Goal: Information Seeking & Learning: Learn about a topic

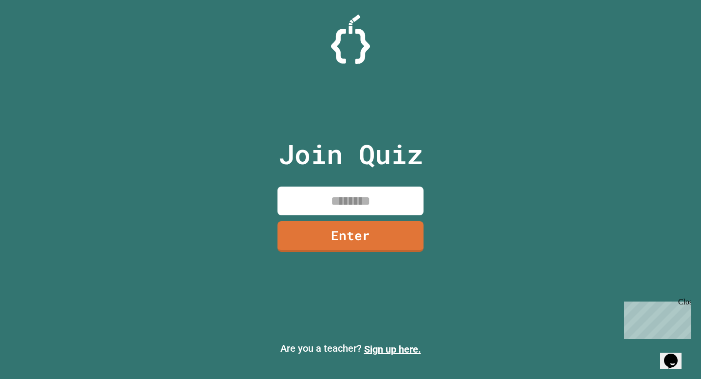
click at [347, 203] on input at bounding box center [351, 200] width 146 height 29
type input "********"
click at [337, 227] on link "Enter" at bounding box center [351, 236] width 147 height 31
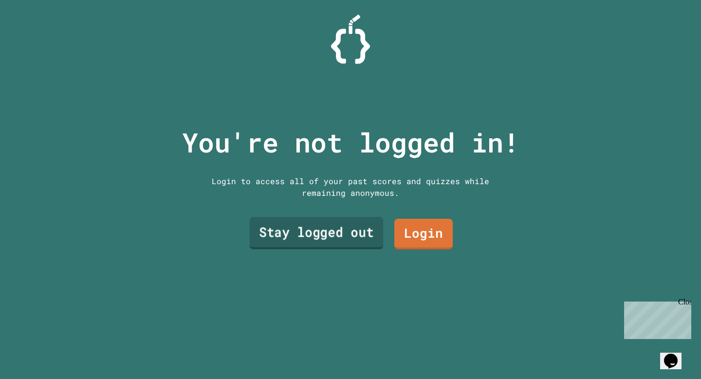
click at [344, 228] on link "Stay logged out" at bounding box center [317, 233] width 134 height 32
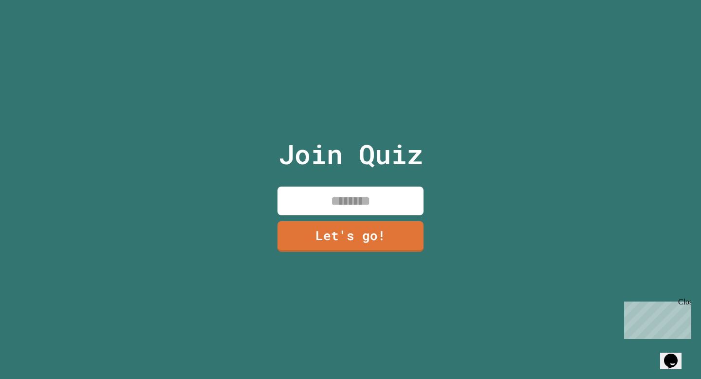
click at [376, 195] on input at bounding box center [351, 200] width 146 height 29
type input "***"
click at [338, 243] on link "Let's go!" at bounding box center [351, 236] width 148 height 31
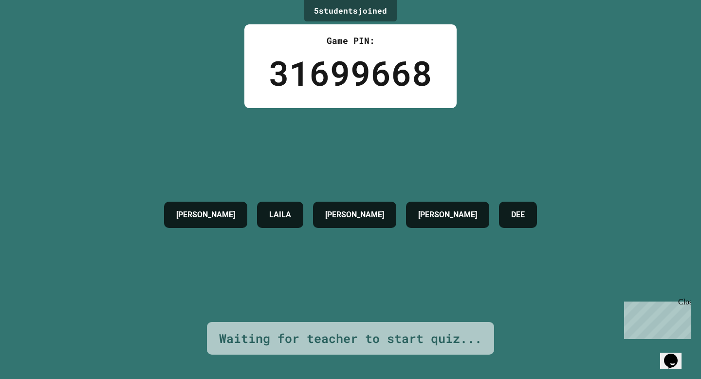
click at [689, 306] on div "Close" at bounding box center [684, 304] width 12 height 12
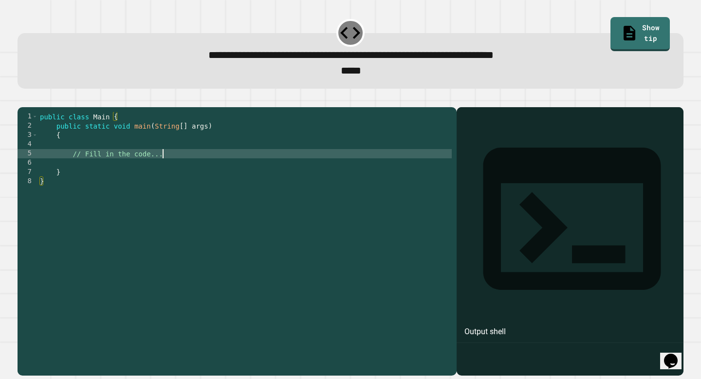
click at [242, 171] on div "public class Main { public static void main ( String [ ] args ) { // Fill in th…" at bounding box center [245, 237] width 414 height 250
type textarea "**********"
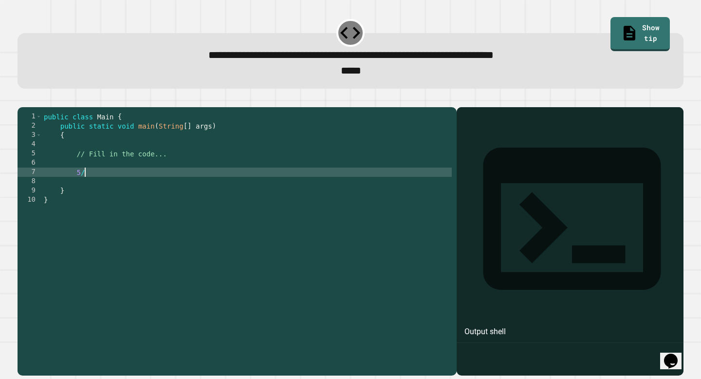
scroll to position [0, 2]
click at [22, 99] on button "button" at bounding box center [22, 99] width 0 height 0
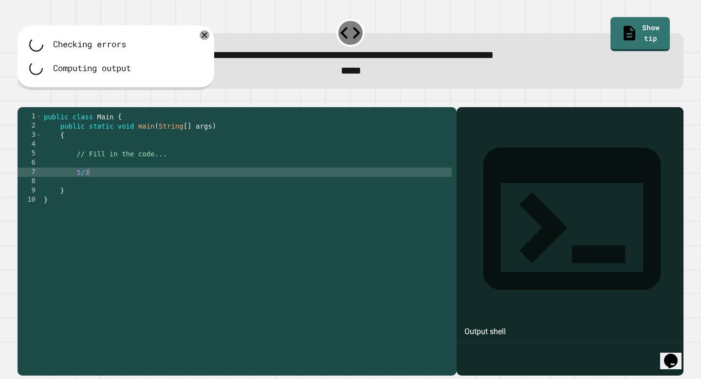
click at [106, 188] on div "public class Main { public static void main ( String [ ] args ) { // Fill in th…" at bounding box center [247, 237] width 410 height 250
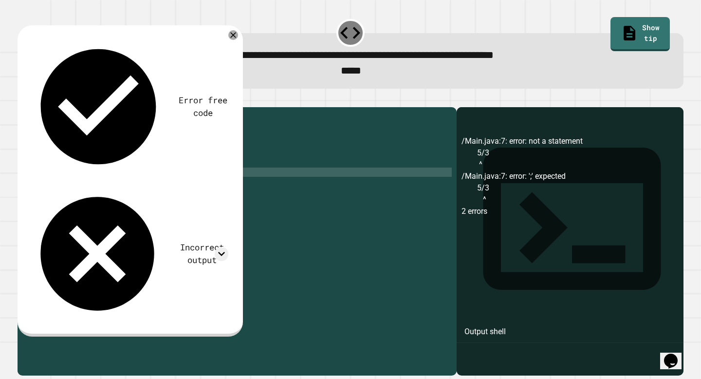
type textarea "*"
click at [145, 188] on div "public class Main { public static void main ( String [ ] args ) { // Fill in th…" at bounding box center [247, 237] width 410 height 250
type textarea "*"
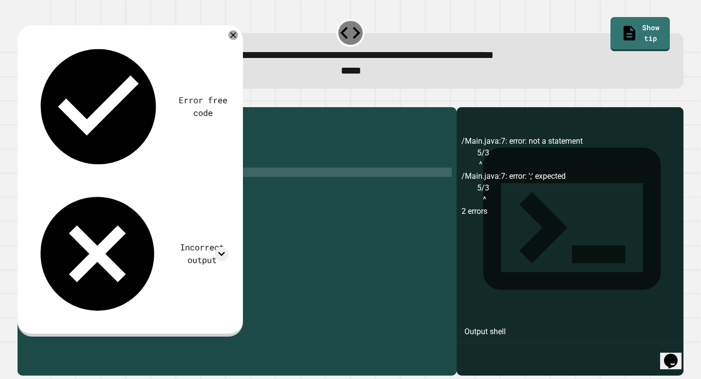
scroll to position [0, 6]
type textarea "**********"
click at [286, 107] on div at bounding box center [351, 101] width 666 height 12
click at [223, 206] on div "public class Main { public static void main ( String [ ] args ) { // Fill in th…" at bounding box center [247, 237] width 410 height 250
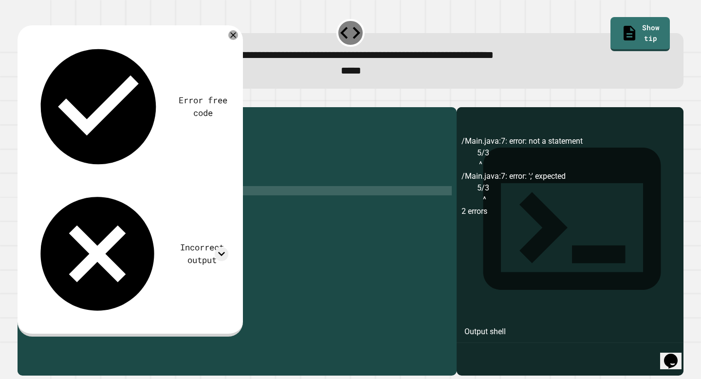
scroll to position [0, 1]
click at [239, 37] on icon at bounding box center [233, 35] width 12 height 12
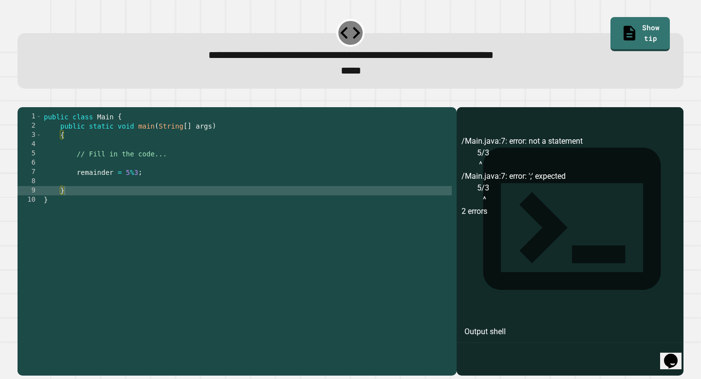
click at [22, 99] on icon "button" at bounding box center [22, 99] width 0 height 0
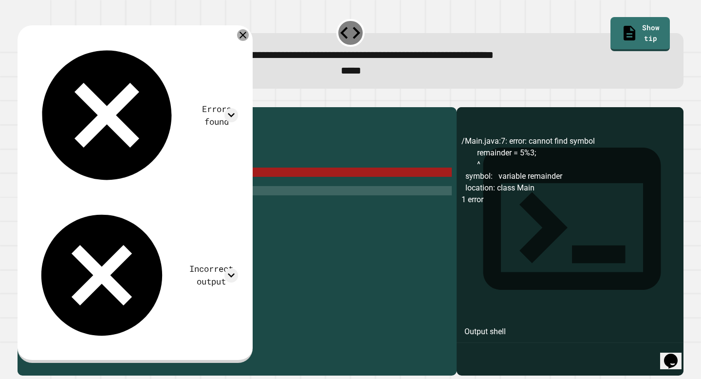
click at [246, 38] on icon at bounding box center [243, 35] width 7 height 7
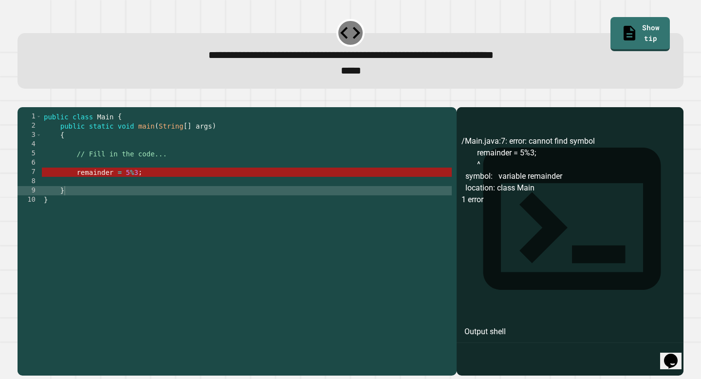
click at [186, 205] on div "public class Main { public static void main ( String [ ] args ) { // Fill in th…" at bounding box center [247, 237] width 410 height 250
click at [191, 191] on div "public class Main { public static void main ( String [ ] args ) { // Fill in th…" at bounding box center [247, 237] width 410 height 250
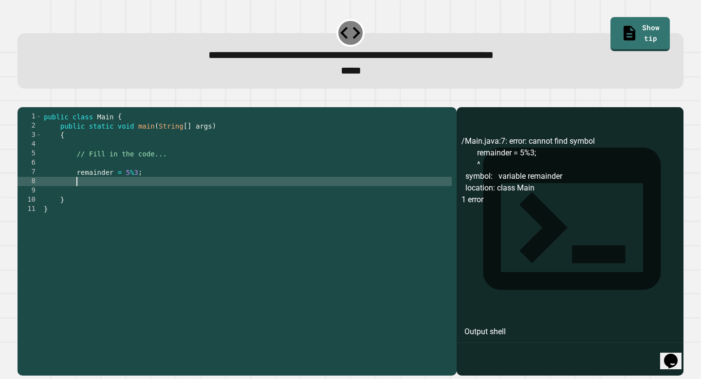
scroll to position [0, 1]
type textarea "*"
click at [293, 204] on div "public class Main { public static void main ( String [ ] args ) { // Fill in th…" at bounding box center [247, 237] width 410 height 250
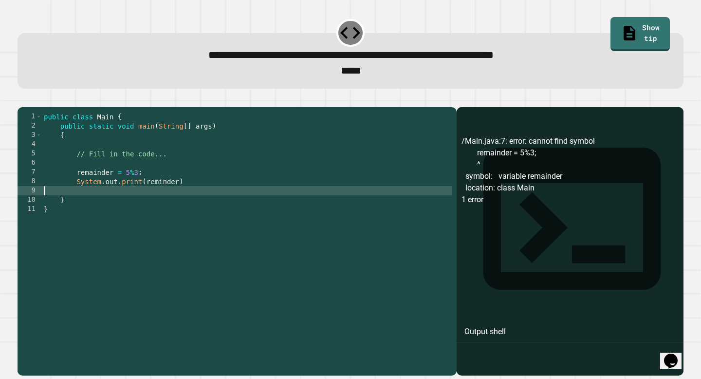
scroll to position [0, 0]
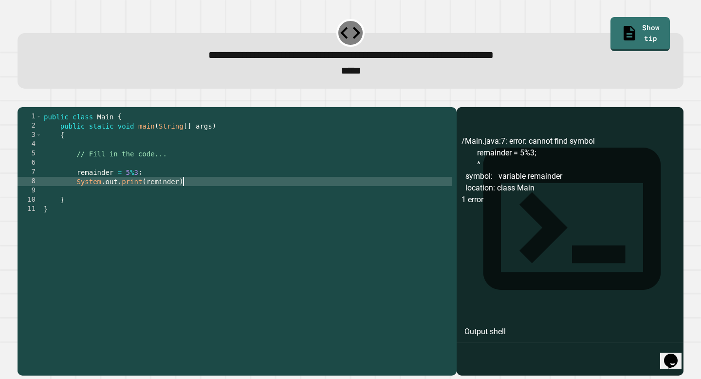
click at [298, 197] on div "public class Main { public static void main ( String [ ] args ) { // Fill in th…" at bounding box center [247, 237] width 410 height 250
click at [22, 99] on icon "button" at bounding box center [22, 99] width 0 height 0
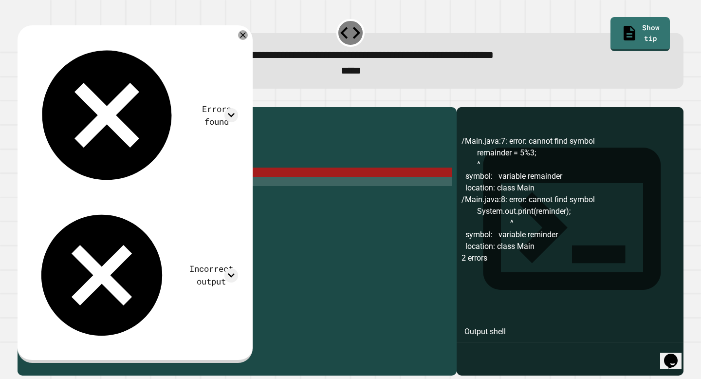
scroll to position [0, 6]
click at [144, 191] on div "public class Main { public static void main ( String [ ] args ) { // Fill in th…" at bounding box center [247, 237] width 410 height 250
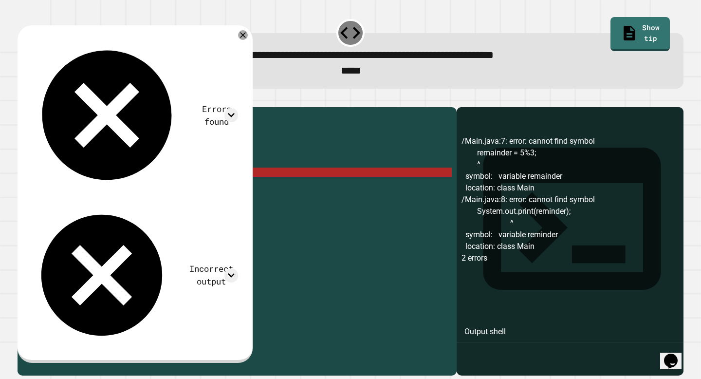
click at [134, 186] on div "public class Main { public static void main ( String [ ] args ) { // Fill in th…" at bounding box center [247, 237] width 410 height 250
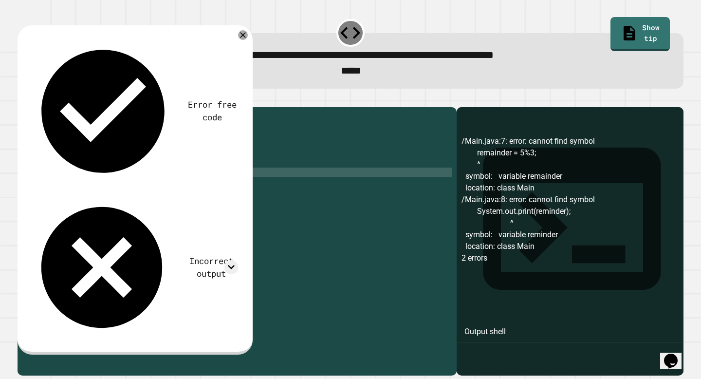
click at [129, 188] on div "public class Main { public static void main ( String [ ] args ) { // Fill in th…" at bounding box center [247, 237] width 410 height 250
click at [243, 41] on div "Error free code /Main.java:7: error: cannot find symbol remainder = 5%3; ^ symb…" at bounding box center [133, 189] width 219 height 312
click at [21, 104] on div at bounding box center [351, 101] width 666 height 12
drag, startPoint x: 31, startPoint y: 106, endPoint x: 43, endPoint y: 106, distance: 11.7
click at [31, 106] on icon "button" at bounding box center [28, 105] width 5 height 7
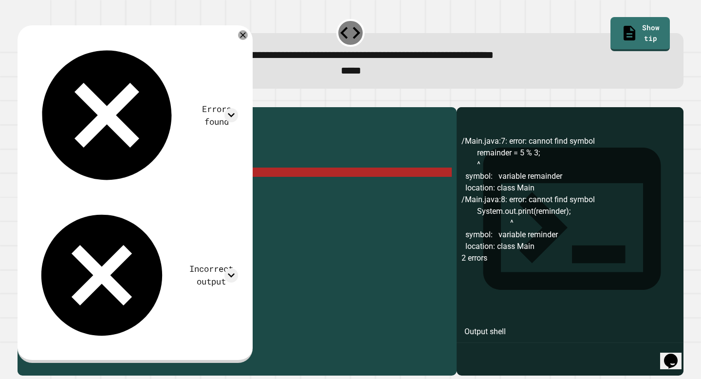
click at [78, 188] on div "public class Main { public static void main ( String [ ] args ) { // Fill in th…" at bounding box center [247, 237] width 410 height 250
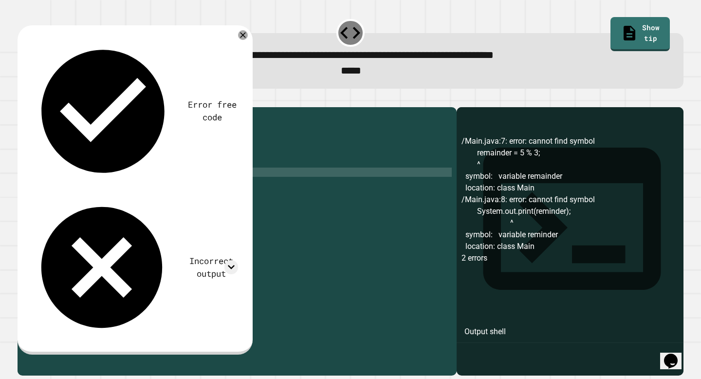
scroll to position [0, 3]
click at [30, 108] on icon "button" at bounding box center [28, 105] width 5 height 7
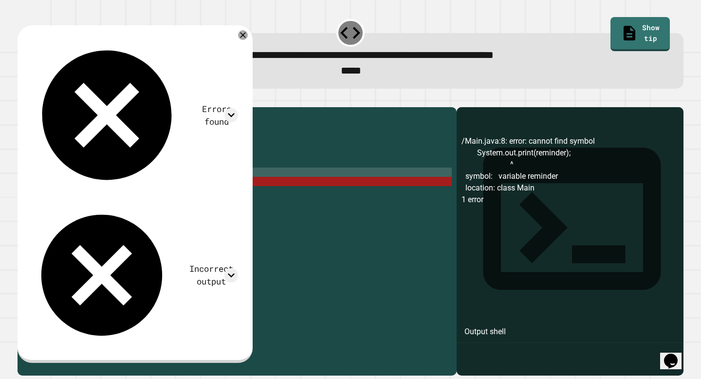
click at [162, 199] on div "public class Main { public static void main ( String [ ] args ) { // Fill in th…" at bounding box center [247, 237] width 410 height 250
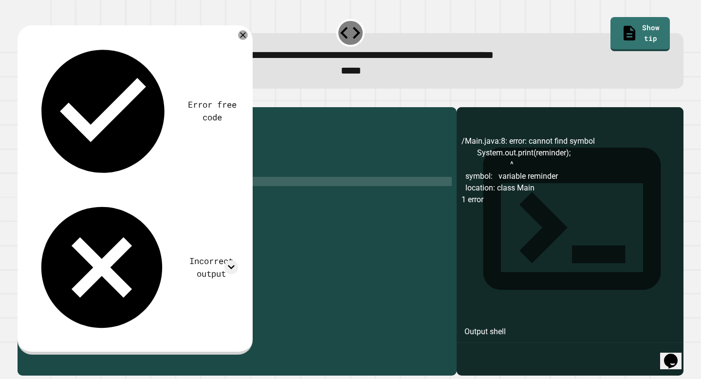
scroll to position [0, 8]
type textarea "**********"
click at [22, 99] on icon "button" at bounding box center [22, 99] width 0 height 0
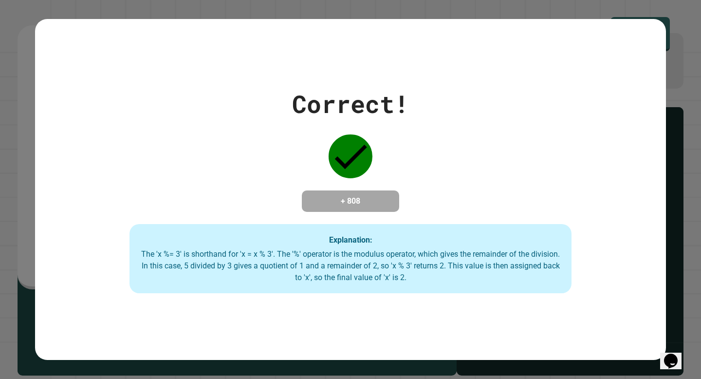
click at [655, 33] on div "Correct! + 808 Explanation: The 'x %= 3' is shorthand for 'x = x % 3'. The '%' …" at bounding box center [350, 189] width 631 height 341
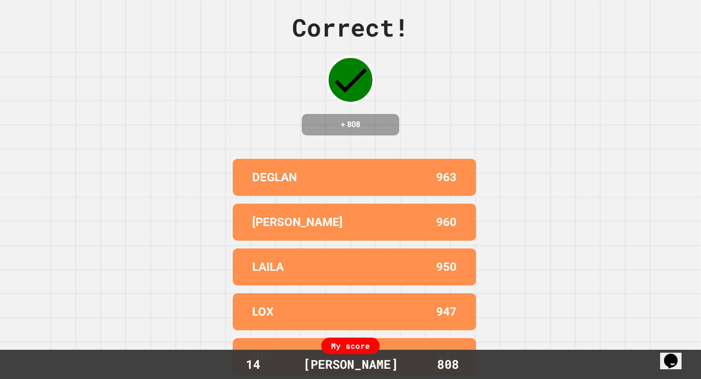
scroll to position [0, 0]
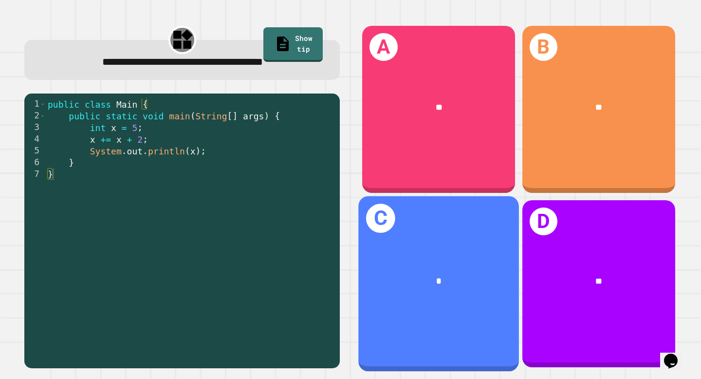
click at [445, 264] on div "*" at bounding box center [439, 280] width 161 height 49
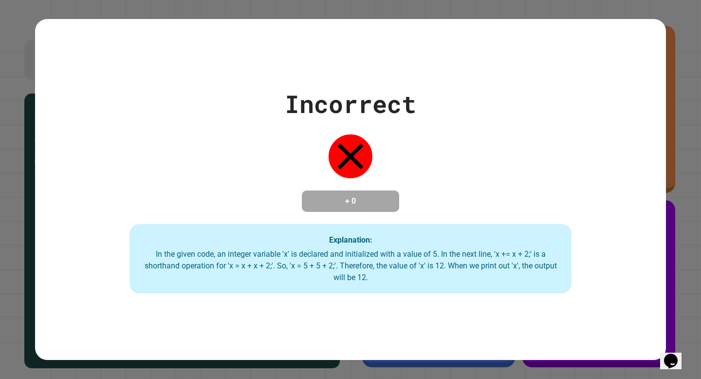
click at [633, 115] on div "Incorrect + 0 Explanation: In the given code, an integer variable 'x' is declar…" at bounding box center [350, 189] width 631 height 207
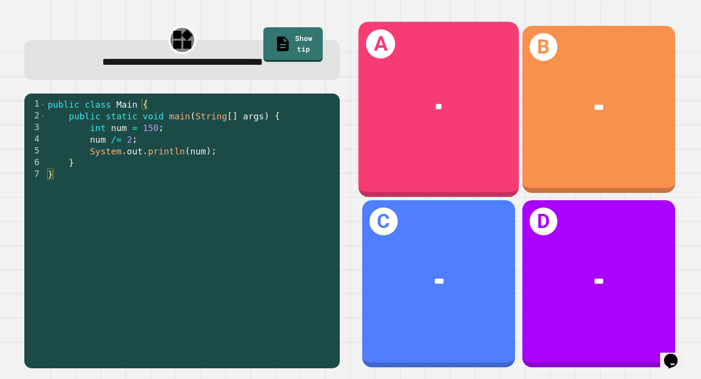
click at [421, 110] on div "**" at bounding box center [439, 107] width 124 height 14
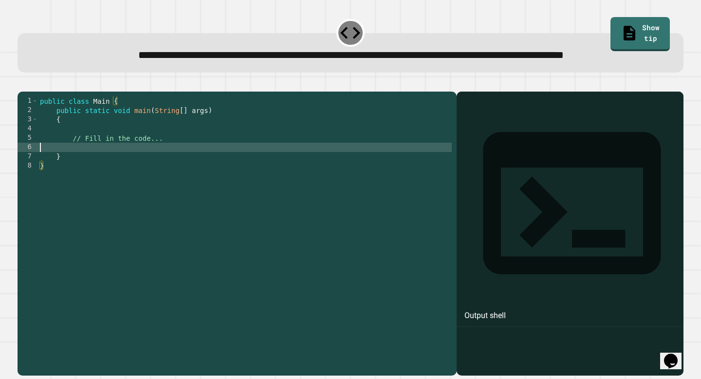
click at [205, 175] on div "public class Main { public static void main ( String [ ] args ) { // Fill in th…" at bounding box center [245, 221] width 414 height 250
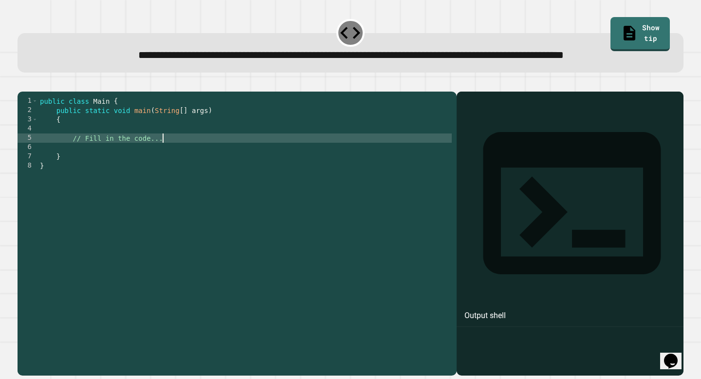
click at [295, 169] on div "public class Main { public static void main ( String [ ] args ) { // Fill in th…" at bounding box center [245, 221] width 414 height 250
type textarea "**********"
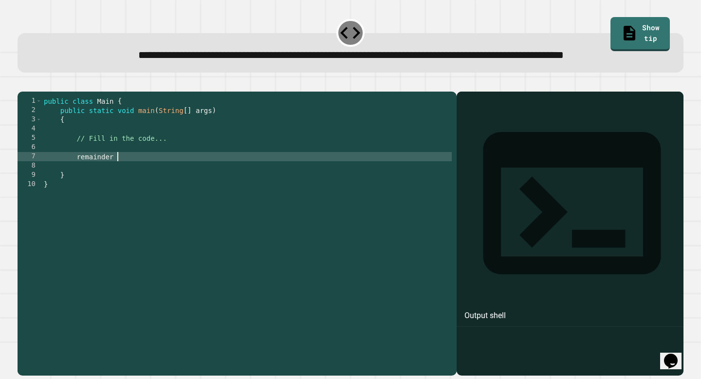
scroll to position [0, 4]
click at [70, 186] on div "public class Main { public static void main ( String [ ] args ) { // Fill in th…" at bounding box center [247, 221] width 410 height 250
click at [238, 183] on div "public class Main { public static void main ( String [ ] args ) { // Fill in th…" at bounding box center [247, 221] width 410 height 250
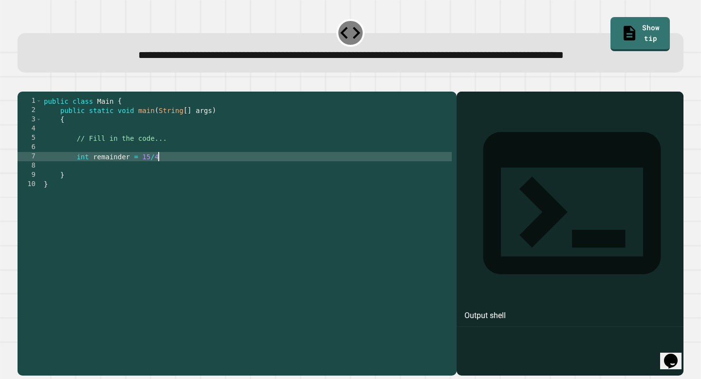
type textarea "**********"
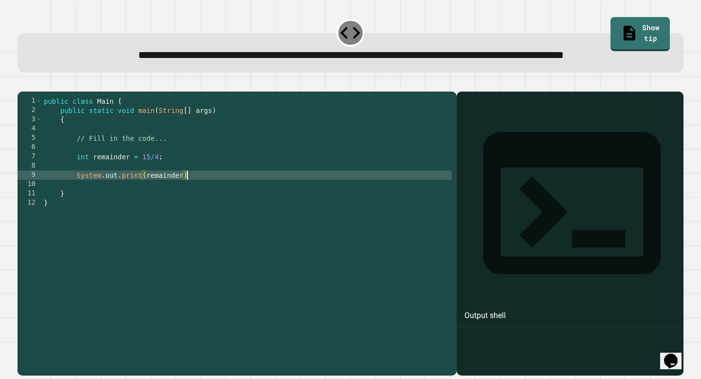
scroll to position [0, 10]
type textarea "**********"
click at [22, 83] on icon "button" at bounding box center [22, 83] width 0 height 0
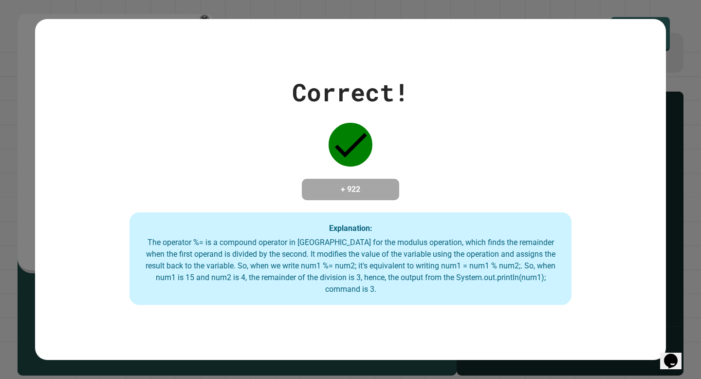
click at [664, 132] on div "Correct! + 922 Explanation: The operator %= is a compound operator in [GEOGRAPH…" at bounding box center [350, 189] width 631 height 231
click at [701, 46] on div "Correct! + 922 Explanation: The operator %= is a compound operator in [GEOGRAPH…" at bounding box center [350, 189] width 701 height 379
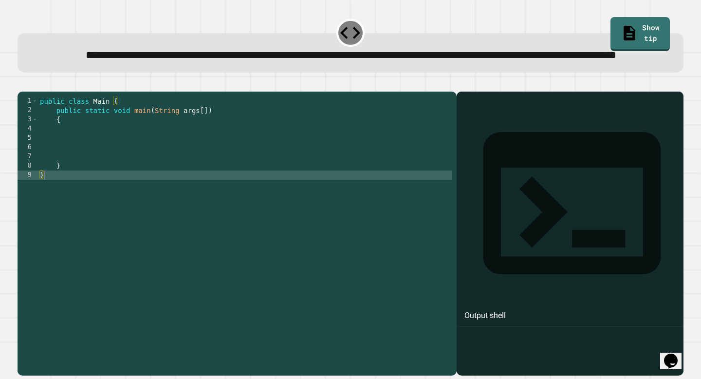
click at [236, 192] on div "public class Main { public static void main ( String args [ ]) { } }" at bounding box center [245, 221] width 414 height 250
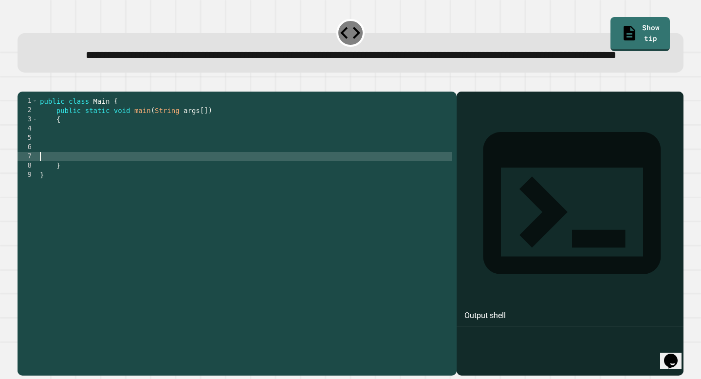
click at [244, 174] on div "public class Main { public static void main ( String args [ ]) { } }" at bounding box center [245, 221] width 414 height 250
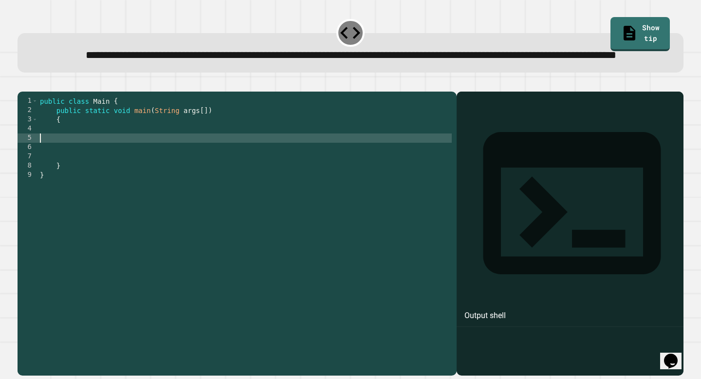
click at [247, 168] on div "public class Main { public static void main ( String args [ ]) { } }" at bounding box center [245, 221] width 414 height 250
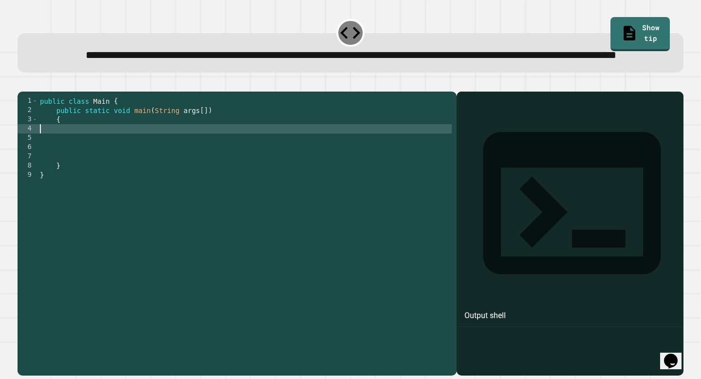
click at [252, 161] on div "public class Main { public static void main ( String args [ ]) { } }" at bounding box center [245, 221] width 414 height 250
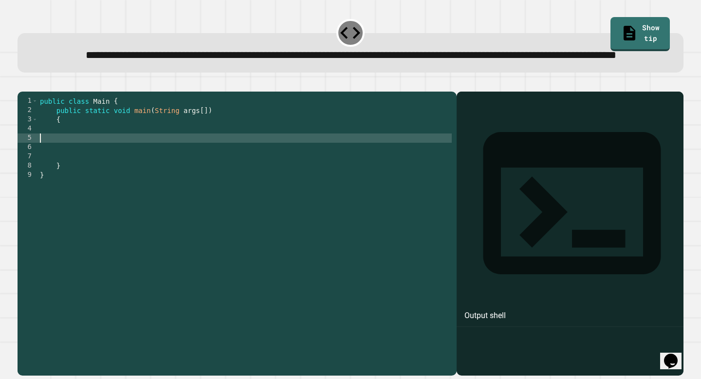
click at [251, 169] on div "public class Main { public static void main ( String args [ ]) { } }" at bounding box center [245, 221] width 414 height 250
click at [225, 165] on div "public class Main { public static void main ( String args [ ]) { int num1 } }" at bounding box center [245, 221] width 414 height 250
type textarea "**********"
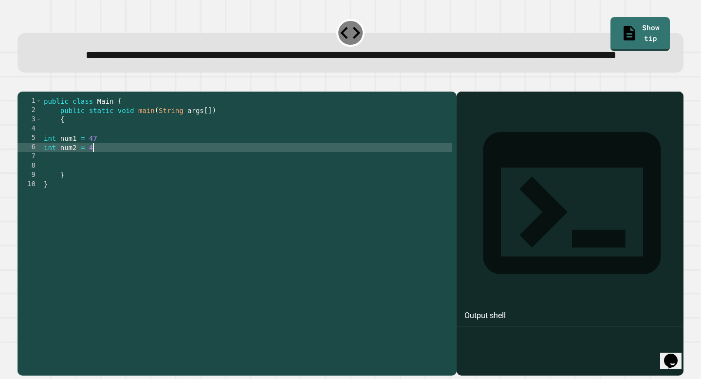
type textarea "**********"
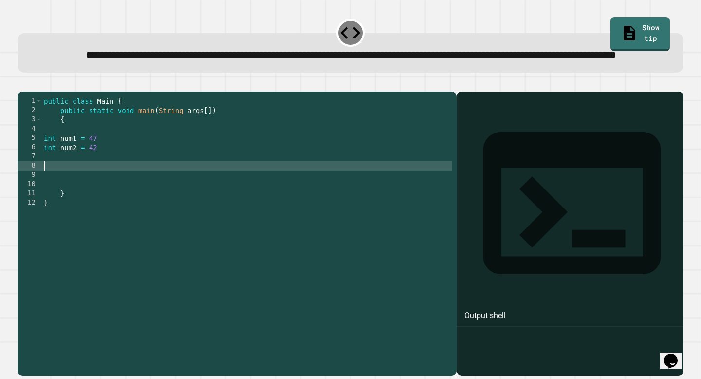
click at [121, 176] on div "public class Main { public static void main ( String args [ ]) { int num1 = 47 …" at bounding box center [247, 221] width 410 height 250
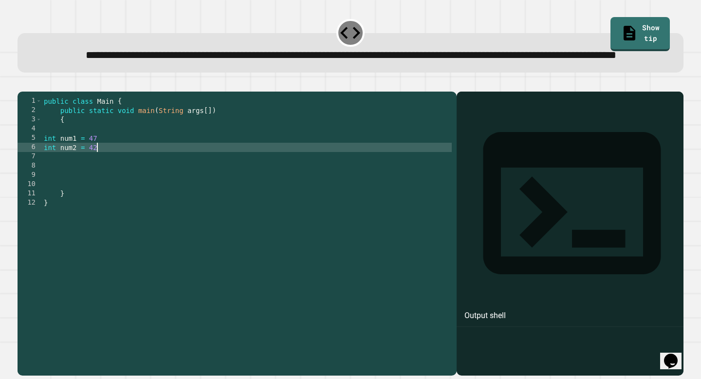
click at [149, 194] on div "public class Main { public static void main ( String args [ ]) { int num1 = 47 …" at bounding box center [247, 221] width 410 height 250
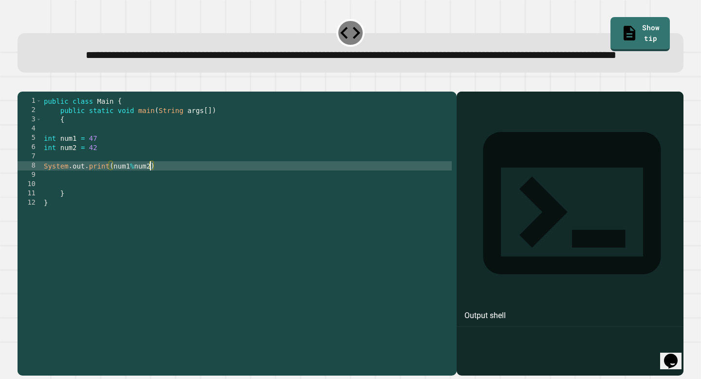
scroll to position [0, 7]
click at [160, 195] on div "public class Main { public static void main ( String args [ ]) { int num1 = 47 …" at bounding box center [247, 221] width 410 height 250
click at [127, 182] on div "public class Main { public static void main ( String args [ ]) { int num1 = 47 …" at bounding box center [247, 221] width 410 height 250
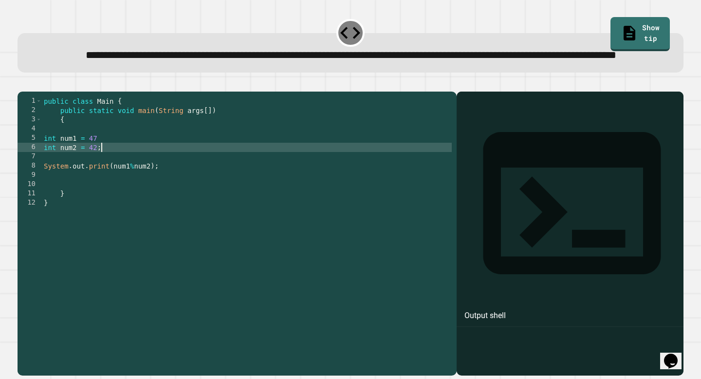
click at [102, 165] on div "public class Main { public static void main ( String args [ ]) { int num1 = 47 …" at bounding box center [247, 221] width 410 height 250
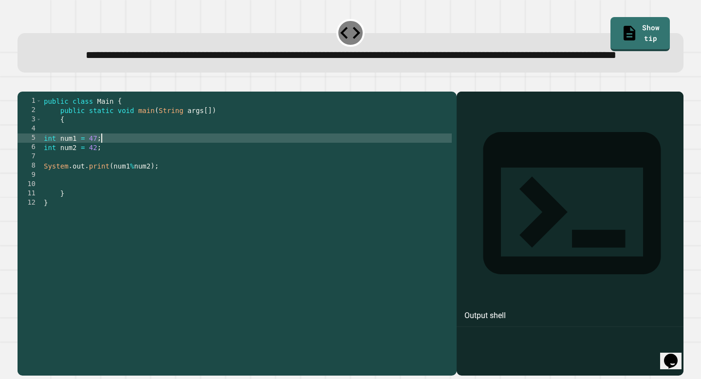
click at [90, 178] on div "public class Main { public static void main ( String args [ ]) { int num1 = 47 …" at bounding box center [247, 221] width 410 height 250
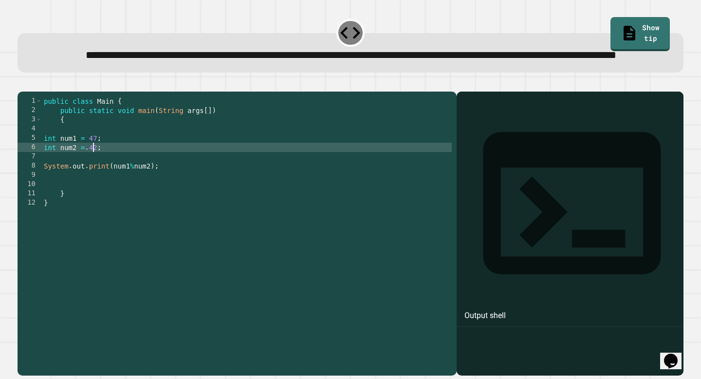
click at [22, 83] on icon "button" at bounding box center [22, 83] width 0 height 0
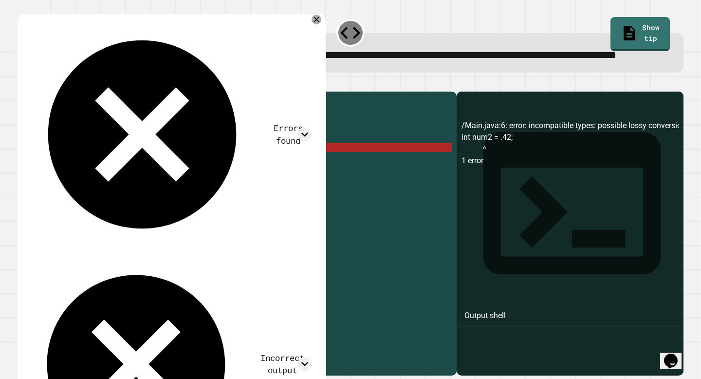
click at [96, 179] on div "public class Main { public static void main ( String args [ ]) { int num1 = 47 …" at bounding box center [247, 221] width 410 height 250
click at [92, 179] on div "public class Main { public static void main ( String args [ ]) { int num1 = 47 …" at bounding box center [247, 221] width 410 height 250
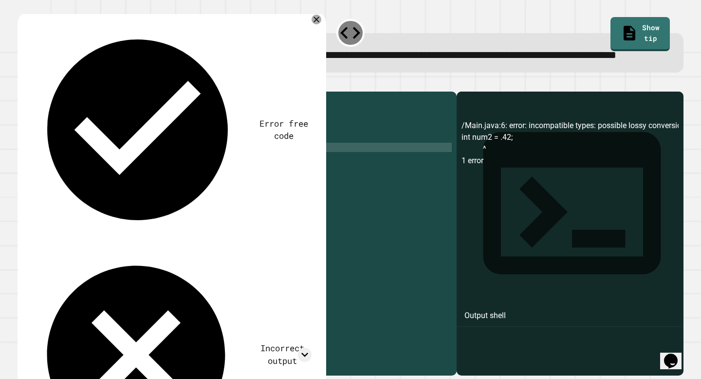
click at [22, 83] on icon "button" at bounding box center [22, 83] width 0 height 0
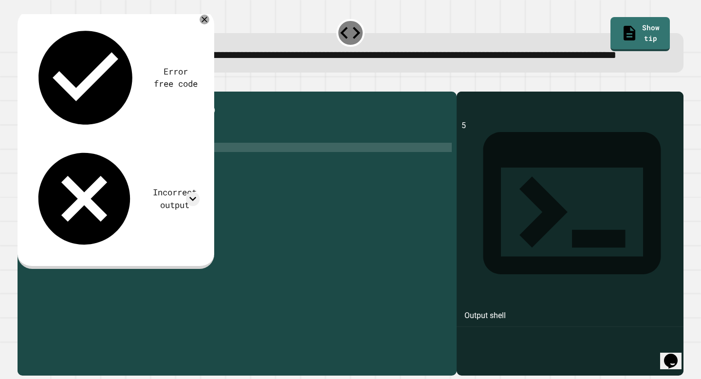
click at [89, 177] on div "public class Main { public static void main ( String args [ ]) { int num1 = 47 …" at bounding box center [247, 221] width 410 height 250
click at [135, 198] on div "public class Main { public static void main ( String args [ ]) { int num1 = 47 …" at bounding box center [247, 221] width 410 height 250
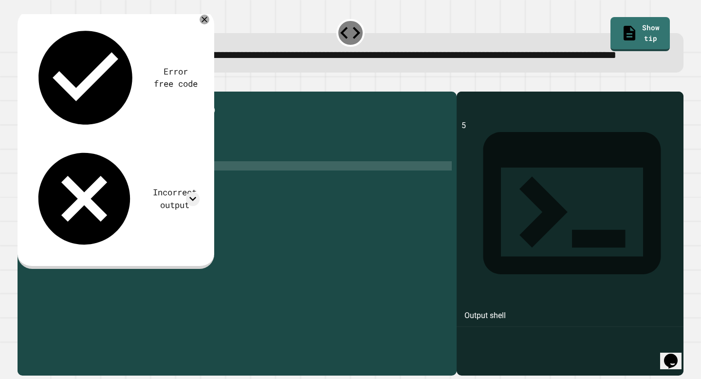
scroll to position [0, 6]
click at [22, 83] on button "button" at bounding box center [22, 83] width 0 height 0
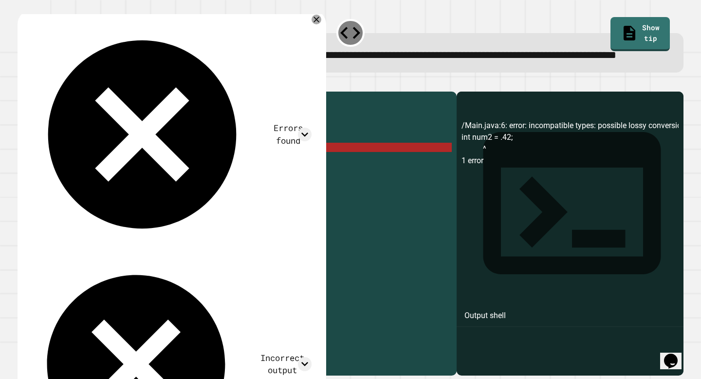
click at [53, 179] on div "public class Main { public static void main ( String args [ ]) { int num1 = 47 …" at bounding box center [247, 221] width 410 height 250
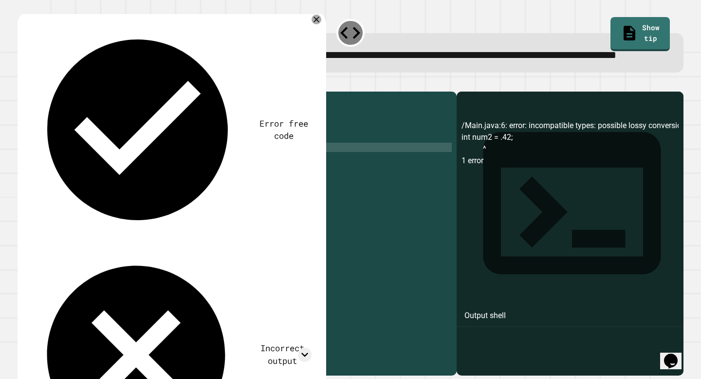
scroll to position [0, 1]
click at [20, 92] on div at bounding box center [351, 86] width 666 height 12
click at [48, 92] on div at bounding box center [351, 86] width 666 height 12
click at [22, 83] on button "button" at bounding box center [22, 83] width 0 height 0
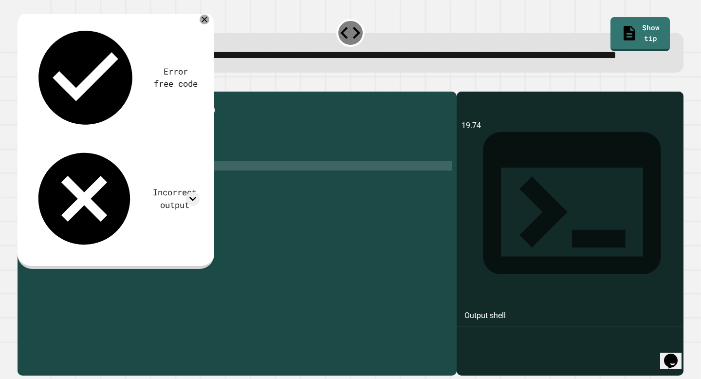
click at [131, 198] on div "public class Main { public static void main ( String args [ ]) { int num1 = 47 …" at bounding box center [247, 221] width 410 height 250
click at [22, 83] on icon "button" at bounding box center [22, 83] width 0 height 0
click at [133, 199] on div "public class Main { public static void main ( String args [ ]) { int num1 = 47 …" at bounding box center [247, 221] width 410 height 250
click at [22, 83] on icon "button" at bounding box center [22, 83] width 0 height 0
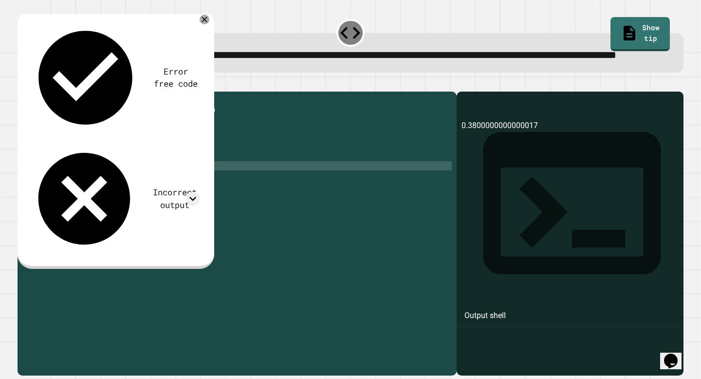
click at [134, 198] on div "public class Main { public static void main ( String args [ ]) { int num1 = 47 …" at bounding box center [247, 221] width 410 height 250
click at [32, 93] on icon "button" at bounding box center [28, 89] width 5 height 7
click at [151, 196] on div "public class Main { public static void main ( String args [ ]) { int num1 = 47 …" at bounding box center [247, 221] width 410 height 250
click at [254, 196] on div "public class Main { public static void main ( String args [ ]) { int num1 = 47 …" at bounding box center [247, 221] width 410 height 250
click at [151, 197] on div "public class Main { public static void main ( String args [ ]) { int num1 = 47 …" at bounding box center [247, 221] width 410 height 250
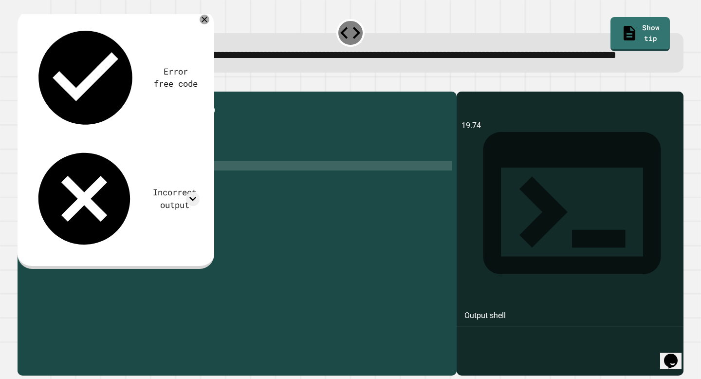
scroll to position [0, 8]
click at [112, 197] on div "public class Main { public static void main ( String args [ ]) { int num1 = 47 …" at bounding box center [247, 221] width 410 height 250
type textarea "**********"
click at [22, 83] on icon "button" at bounding box center [22, 83] width 0 height 0
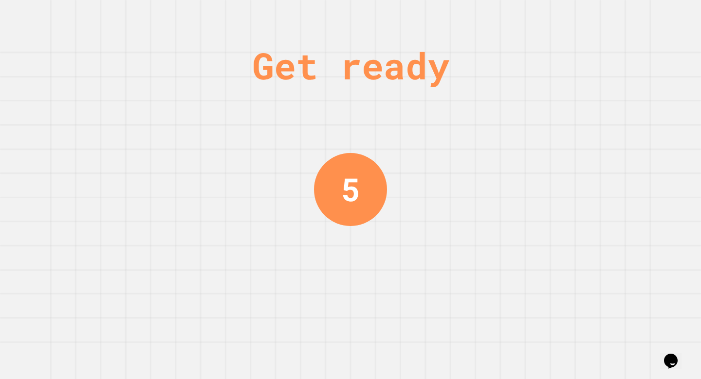
scroll to position [0, 0]
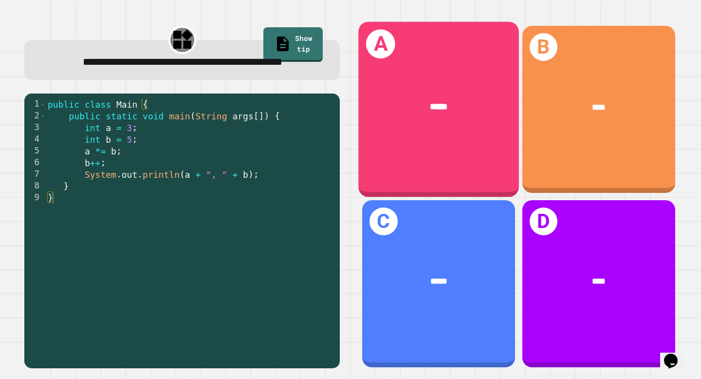
click at [425, 125] on div "*****" at bounding box center [439, 106] width 161 height 49
